Goal: Task Accomplishment & Management: Use online tool/utility

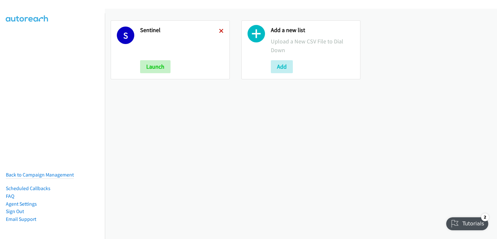
click at [221, 31] on icon at bounding box center [221, 31] width 5 height 5
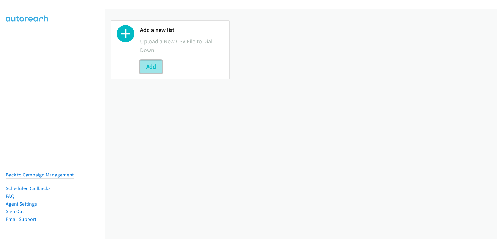
click at [156, 65] on button "Add" at bounding box center [151, 66] width 22 height 13
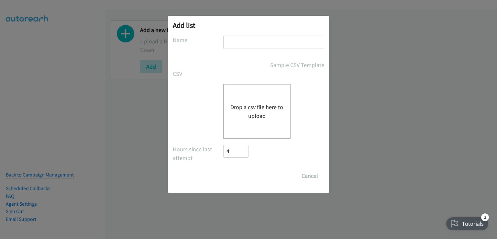
click at [268, 102] on div "Drop a csv file here to upload" at bounding box center [256, 111] width 67 height 55
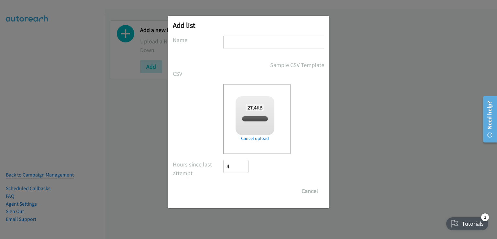
checkbox input "true"
click at [249, 40] on input "text" at bounding box center [273, 42] width 101 height 13
click at [240, 43] on input "a" at bounding box center [273, 42] width 101 height 13
type input "aaa"
click at [242, 187] on input "Save List" at bounding box center [240, 191] width 34 height 13
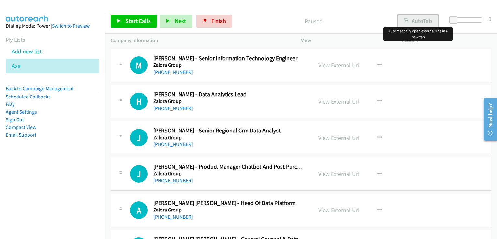
click at [427, 18] on button "AutoTab" at bounding box center [418, 21] width 40 height 13
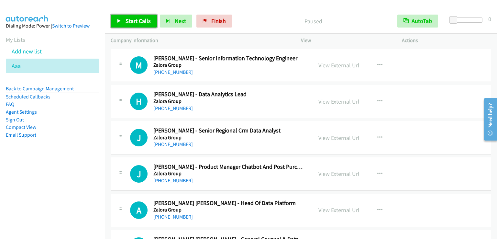
click at [132, 17] on link "Start Calls" at bounding box center [134, 21] width 46 height 13
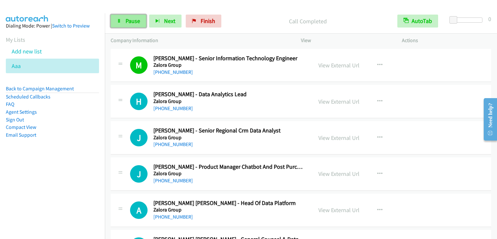
click at [132, 26] on link "Pause" at bounding box center [129, 21] width 36 height 13
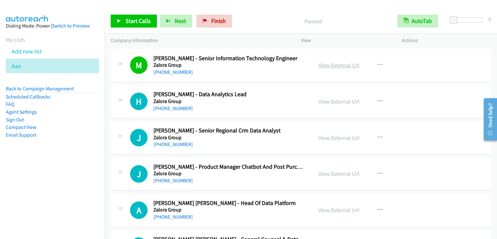
click at [336, 65] on link "View External Url" at bounding box center [339, 65] width 41 height 7
click at [339, 65] on link "View External Url" at bounding box center [339, 65] width 41 height 7
drag, startPoint x: 139, startPoint y: 21, endPoint x: 269, endPoint y: 125, distance: 166.8
click at [139, 21] on span "Start Calls" at bounding box center [138, 20] width 25 height 7
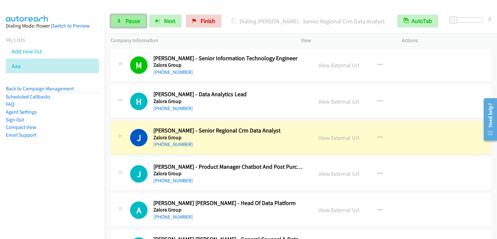
click at [134, 22] on span "Pause" at bounding box center [133, 20] width 15 height 7
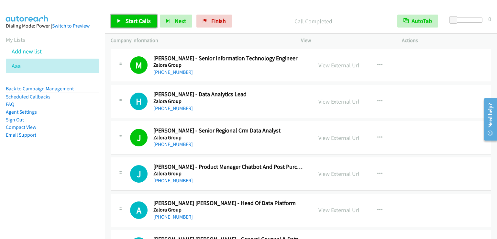
click at [128, 15] on link "Start Calls" at bounding box center [134, 21] width 46 height 13
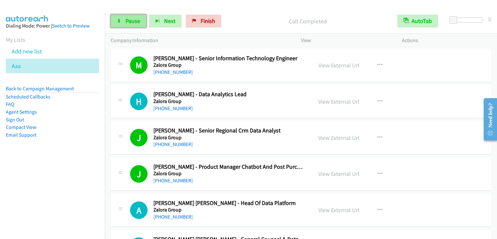
click at [137, 22] on span "Pause" at bounding box center [133, 20] width 15 height 7
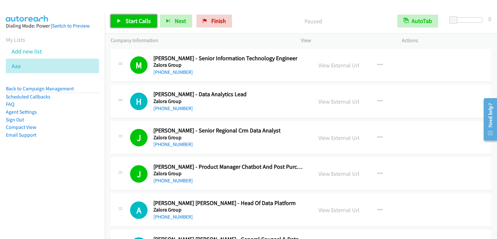
click at [137, 22] on span "Start Calls" at bounding box center [138, 20] width 25 height 7
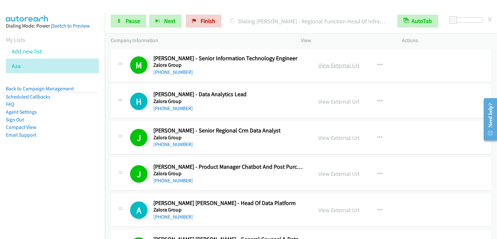
click at [333, 66] on link "View External Url" at bounding box center [339, 65] width 41 height 7
click at [123, 15] on link "Pause" at bounding box center [129, 21] width 36 height 13
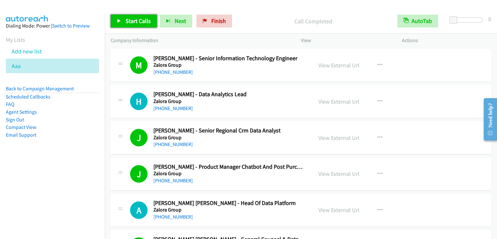
click at [150, 24] on link "Start Calls" at bounding box center [134, 21] width 46 height 13
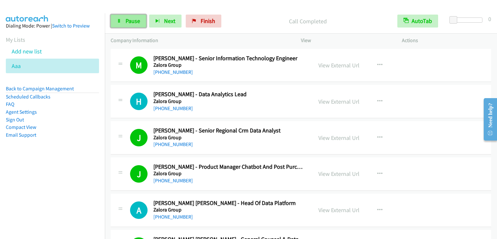
click at [132, 22] on span "Pause" at bounding box center [133, 20] width 15 height 7
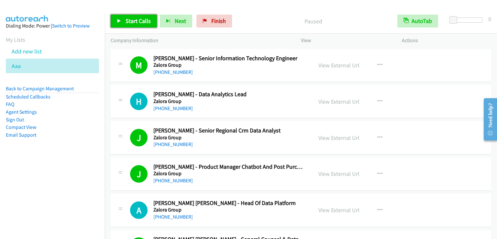
click at [132, 22] on span "Start Calls" at bounding box center [138, 20] width 25 height 7
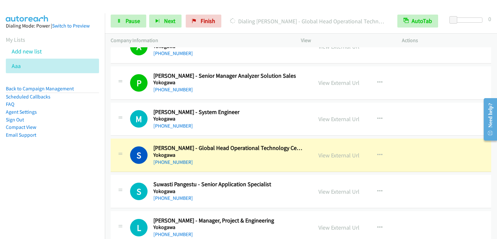
scroll to position [550, 0]
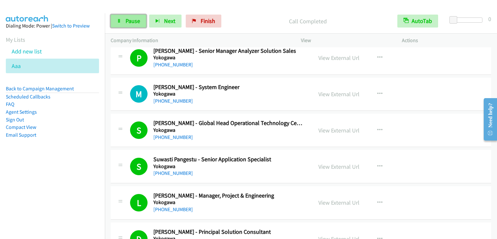
click at [130, 22] on span "Pause" at bounding box center [133, 20] width 15 height 7
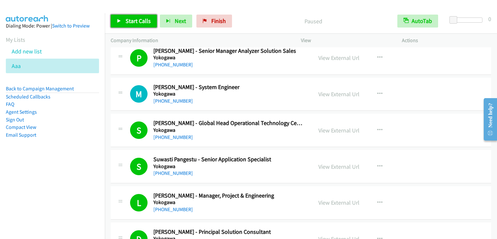
click at [130, 22] on span "Start Calls" at bounding box center [138, 20] width 25 height 7
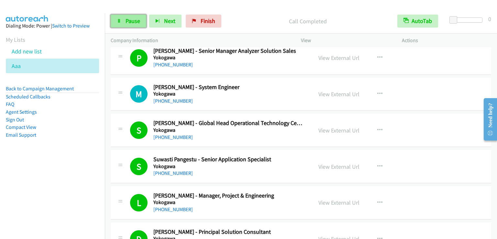
click at [124, 17] on link "Pause" at bounding box center [129, 21] width 36 height 13
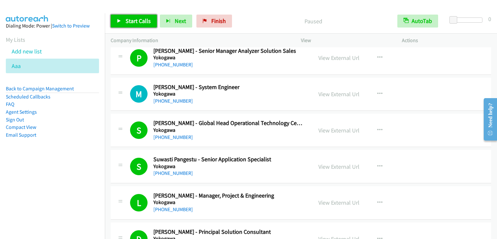
click at [124, 17] on link "Start Calls" at bounding box center [134, 21] width 46 height 13
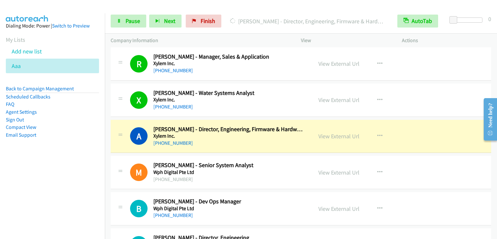
scroll to position [1230, 0]
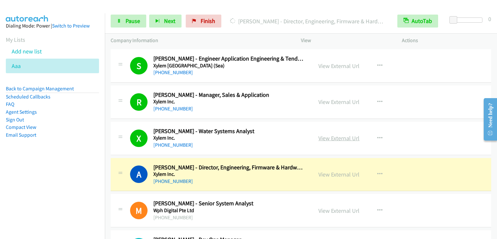
click at [335, 134] on link "View External Url" at bounding box center [339, 137] width 41 height 7
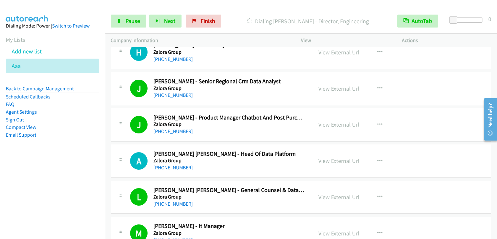
scroll to position [0, 0]
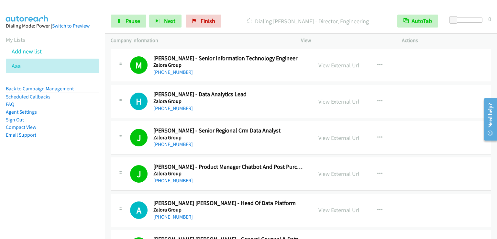
click at [329, 65] on link "View External Url" at bounding box center [339, 65] width 41 height 7
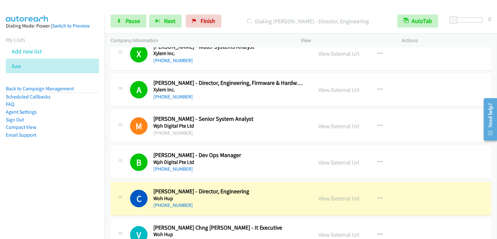
scroll to position [1327, 0]
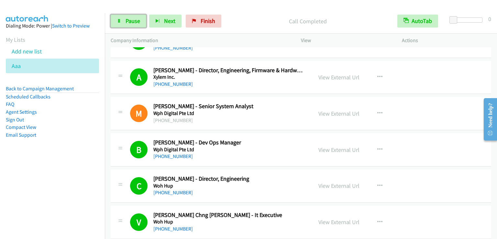
drag, startPoint x: 134, startPoint y: 20, endPoint x: 145, endPoint y: 39, distance: 21.9
click at [134, 21] on span "Pause" at bounding box center [133, 20] width 15 height 7
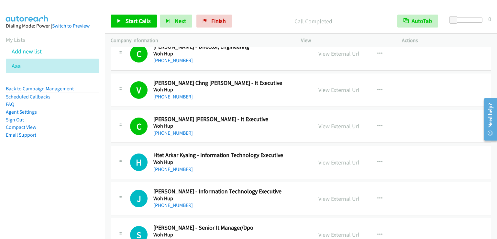
scroll to position [1489, 0]
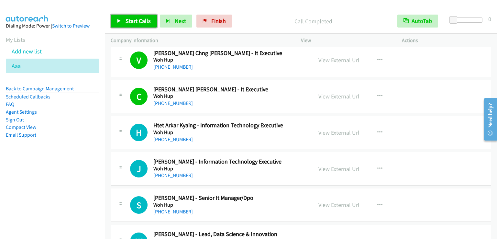
click at [131, 18] on span "Start Calls" at bounding box center [138, 20] width 25 height 7
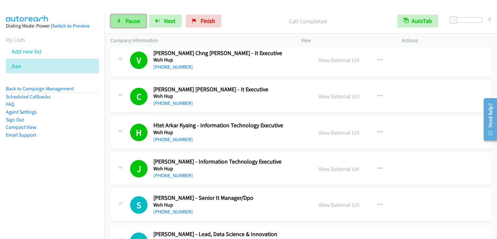
click at [131, 18] on span "Pause" at bounding box center [133, 20] width 15 height 7
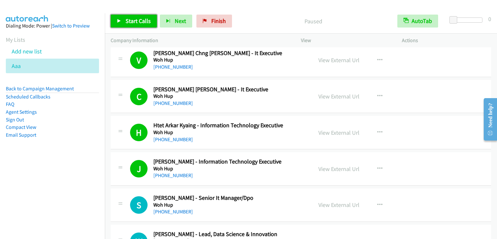
click at [131, 18] on span "Start Calls" at bounding box center [138, 20] width 25 height 7
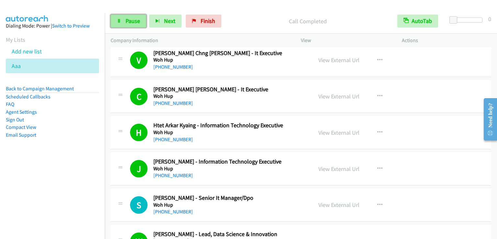
click at [128, 17] on link "Pause" at bounding box center [129, 21] width 36 height 13
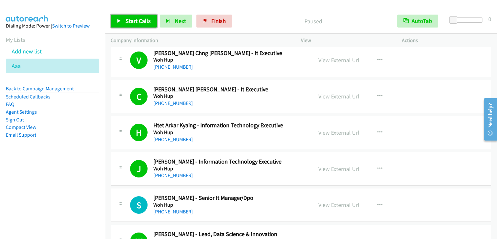
click at [128, 17] on link "Start Calls" at bounding box center [134, 21] width 46 height 13
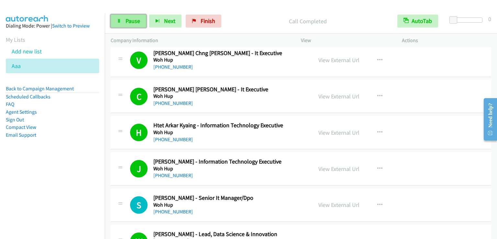
click at [132, 21] on span "Pause" at bounding box center [133, 20] width 15 height 7
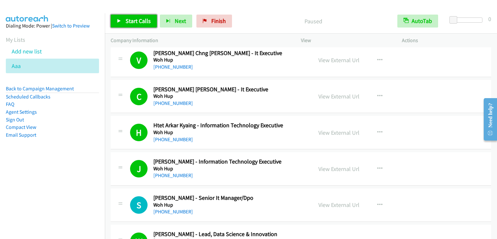
click at [132, 21] on span "Start Calls" at bounding box center [138, 20] width 25 height 7
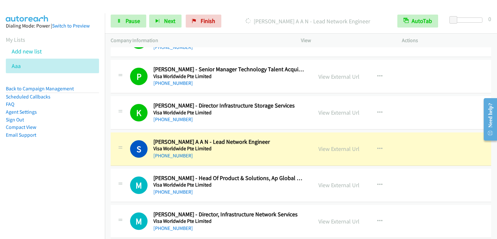
scroll to position [2169, 0]
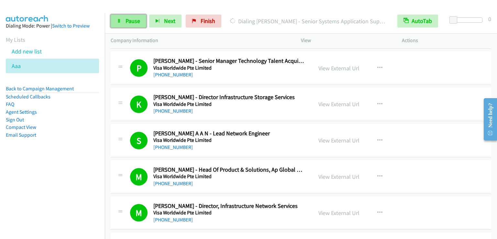
click at [132, 24] on span "Pause" at bounding box center [133, 20] width 15 height 7
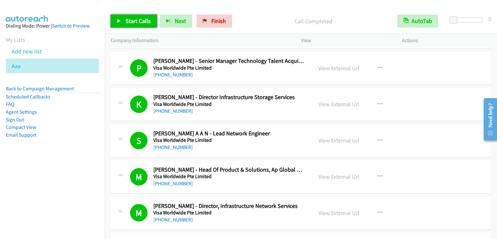
click at [136, 24] on span "Start Calls" at bounding box center [138, 20] width 25 height 7
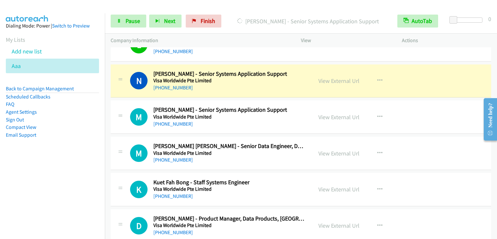
scroll to position [2881, 0]
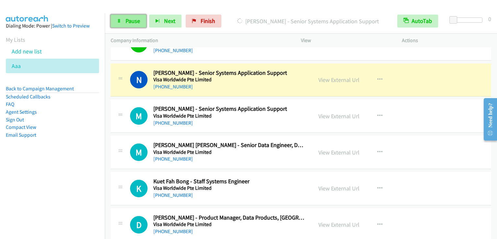
click at [133, 22] on span "Pause" at bounding box center [133, 20] width 15 height 7
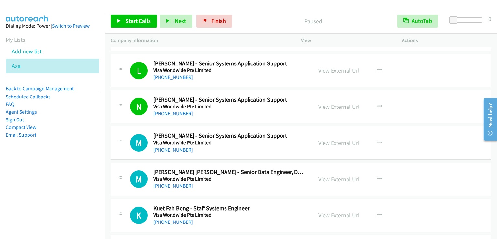
scroll to position [2849, 0]
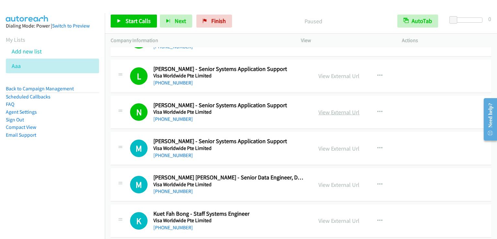
click at [338, 108] on link "View External Url" at bounding box center [339, 111] width 41 height 7
drag, startPoint x: 132, startPoint y: 26, endPoint x: 134, endPoint y: 22, distance: 4.1
click at [132, 25] on link "Start Calls" at bounding box center [134, 21] width 46 height 13
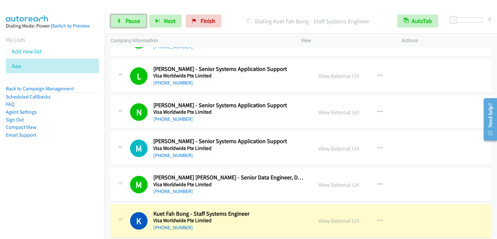
click at [126, 17] on span "Pause" at bounding box center [133, 20] width 15 height 7
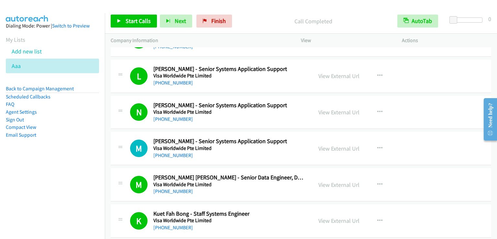
drag, startPoint x: 495, startPoint y: 145, endPoint x: 497, endPoint y: 55, distance: 89.7
click html "Need help? Resource Center AutoReach Help Help Get the help you need from our k…"
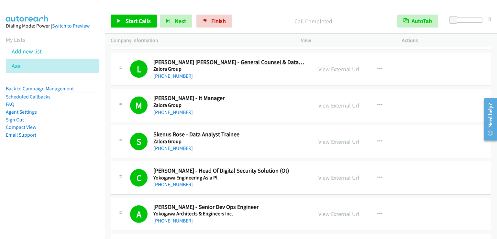
scroll to position [0, 0]
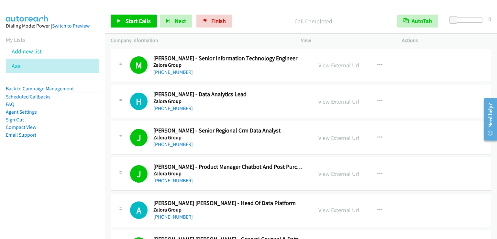
click at [335, 66] on link "View External Url" at bounding box center [339, 65] width 41 height 7
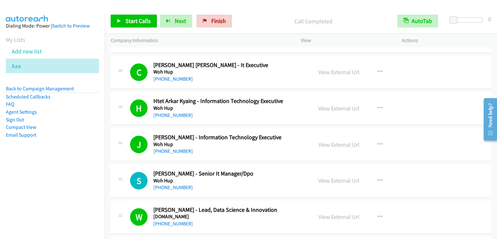
scroll to position [1521, 0]
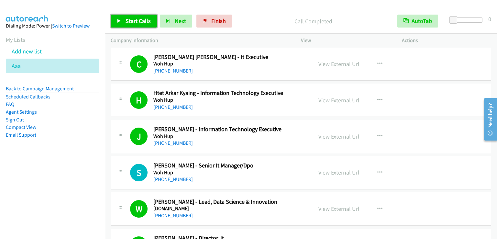
click at [129, 17] on span "Start Calls" at bounding box center [138, 20] width 25 height 7
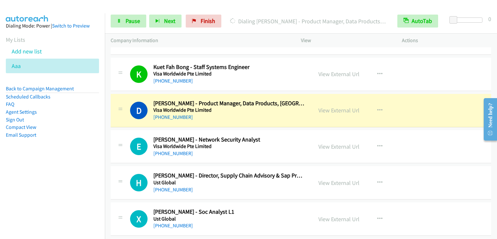
scroll to position [2978, 0]
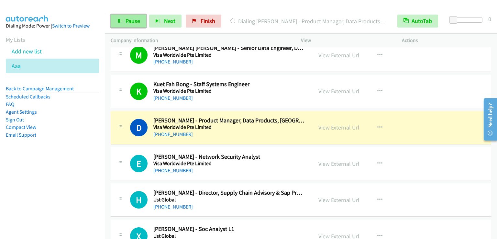
click at [130, 19] on span "Pause" at bounding box center [133, 20] width 15 height 7
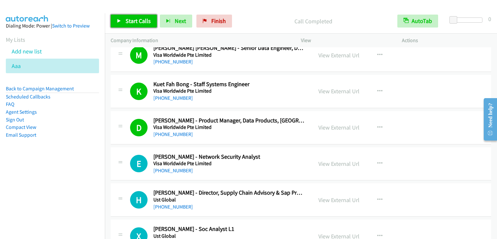
click at [138, 17] on link "Start Calls" at bounding box center [134, 21] width 46 height 13
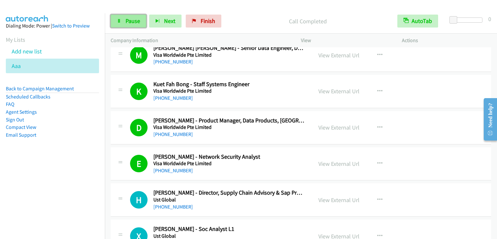
click at [123, 24] on link "Pause" at bounding box center [129, 21] width 36 height 13
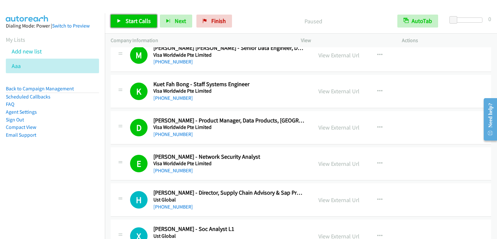
click at [123, 24] on link "Start Calls" at bounding box center [134, 21] width 46 height 13
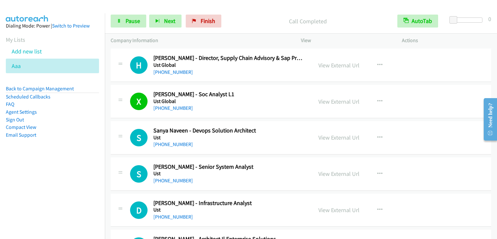
scroll to position [3108, 0]
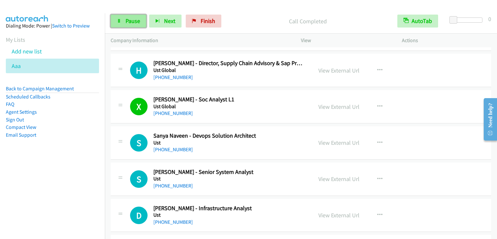
click at [136, 23] on span "Pause" at bounding box center [133, 20] width 15 height 7
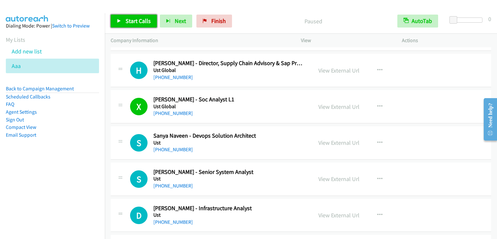
click at [136, 23] on span "Start Calls" at bounding box center [138, 20] width 25 height 7
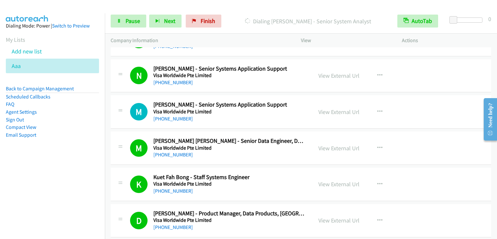
scroll to position [2881, 0]
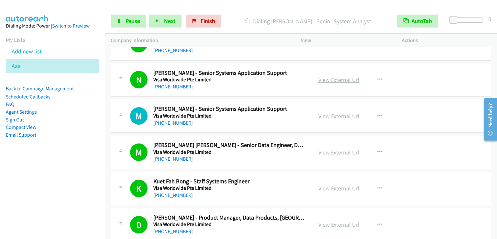
click at [332, 76] on link "View External Url" at bounding box center [339, 79] width 41 height 7
click at [125, 17] on link "Pause" at bounding box center [129, 21] width 36 height 13
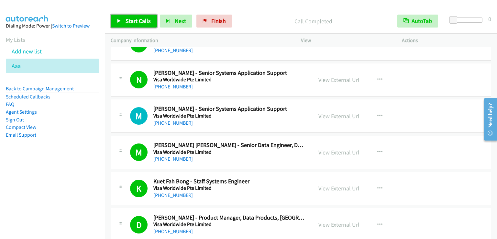
click at [124, 23] on link "Start Calls" at bounding box center [134, 21] width 46 height 13
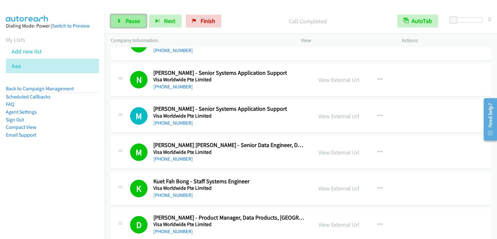
click at [134, 25] on link "Pause" at bounding box center [129, 21] width 36 height 13
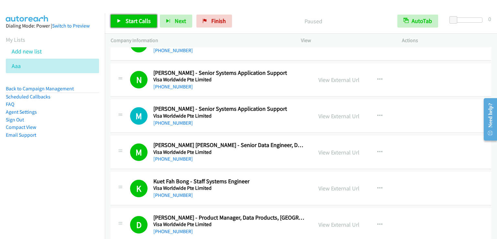
click at [134, 23] on span "Start Calls" at bounding box center [138, 20] width 25 height 7
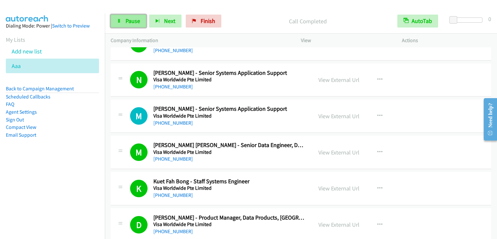
click at [122, 20] on link "Pause" at bounding box center [129, 21] width 36 height 13
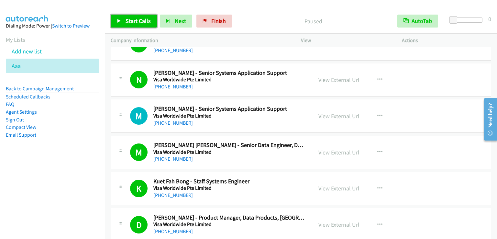
click at [122, 20] on link "Start Calls" at bounding box center [134, 21] width 46 height 13
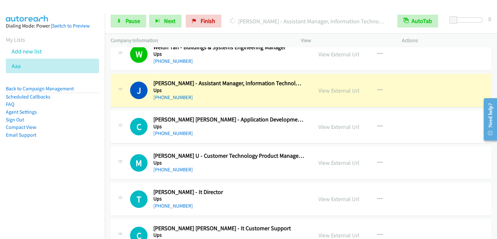
scroll to position [3658, 0]
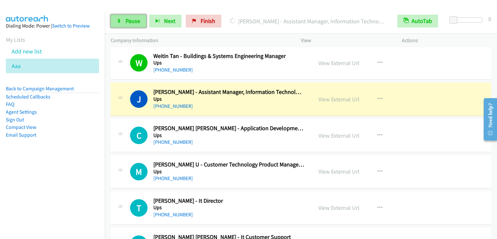
click at [126, 22] on span "Pause" at bounding box center [133, 20] width 15 height 7
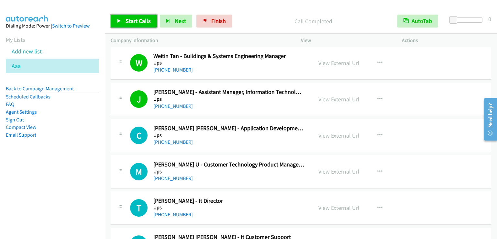
click at [132, 24] on span "Start Calls" at bounding box center [138, 20] width 25 height 7
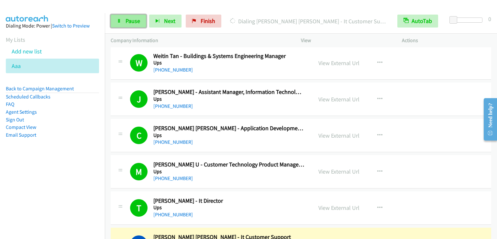
click at [124, 22] on link "Pause" at bounding box center [129, 21] width 36 height 13
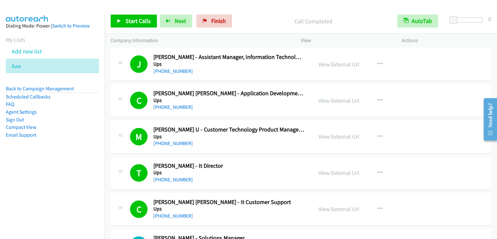
scroll to position [3690, 0]
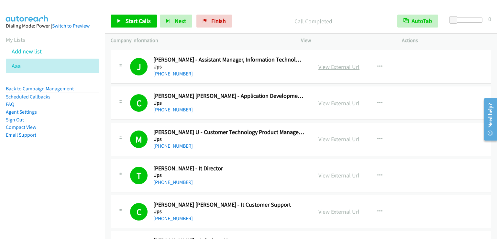
click at [327, 63] on link "View External Url" at bounding box center [339, 66] width 41 height 7
